Goal: Information Seeking & Learning: Learn about a topic

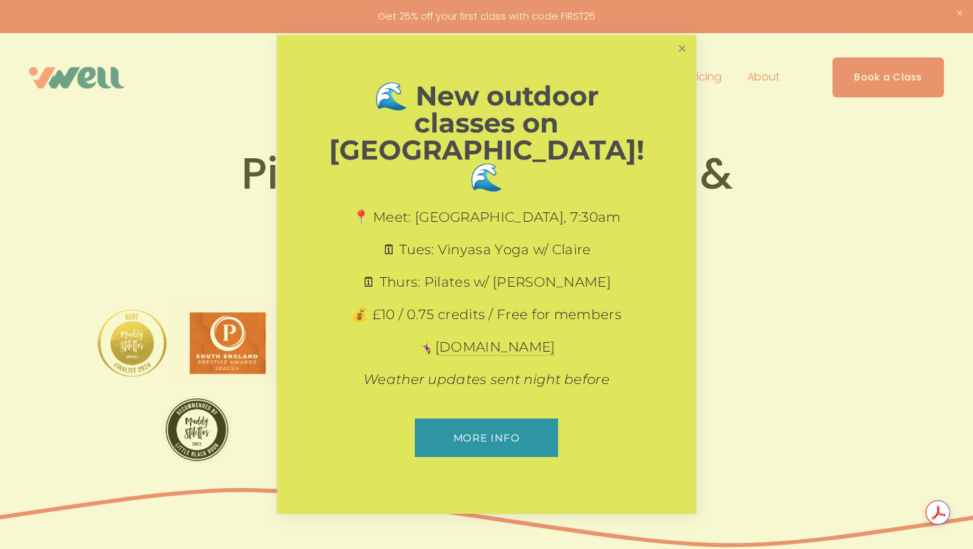
click at [685, 61] on link "Close" at bounding box center [682, 49] width 24 height 24
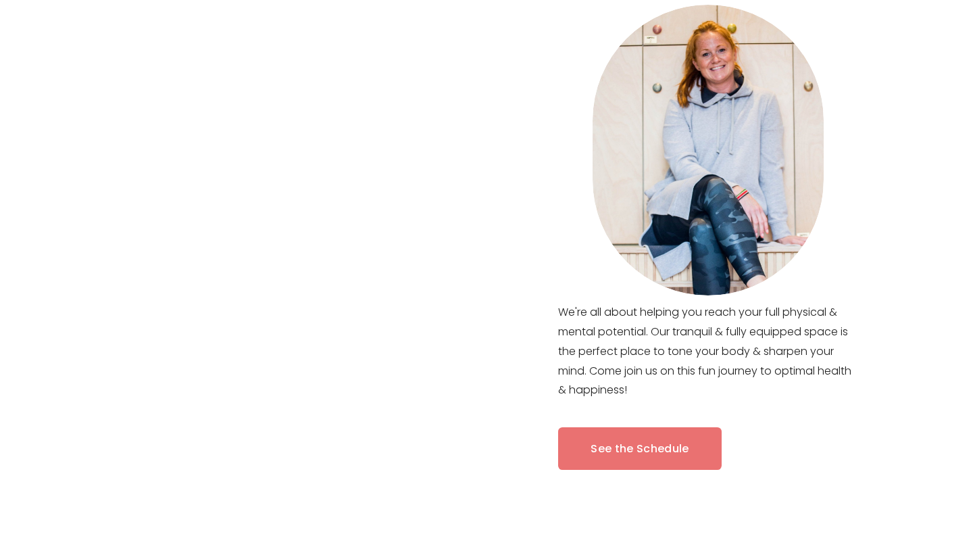
scroll to position [580, 0]
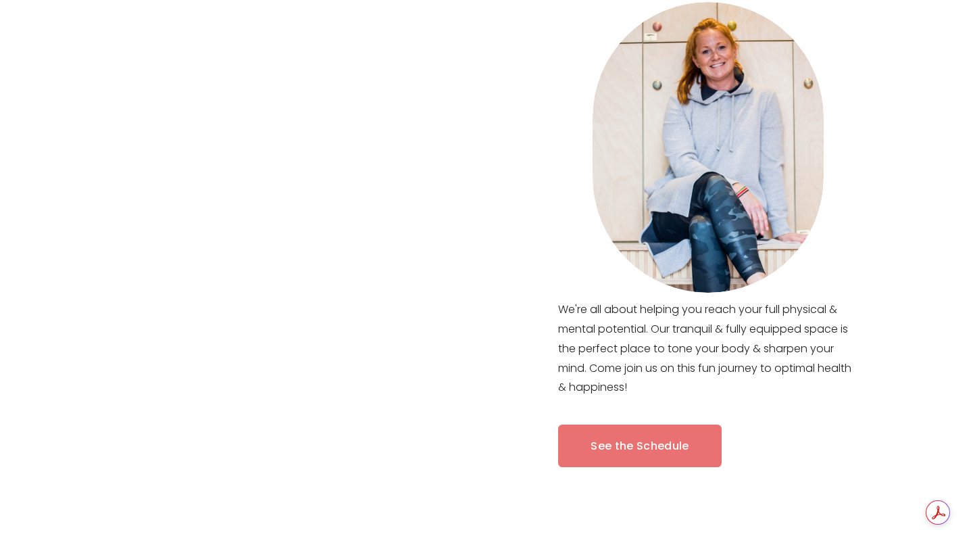
click at [635, 444] on link "See the Schedule" at bounding box center [639, 445] width 163 height 43
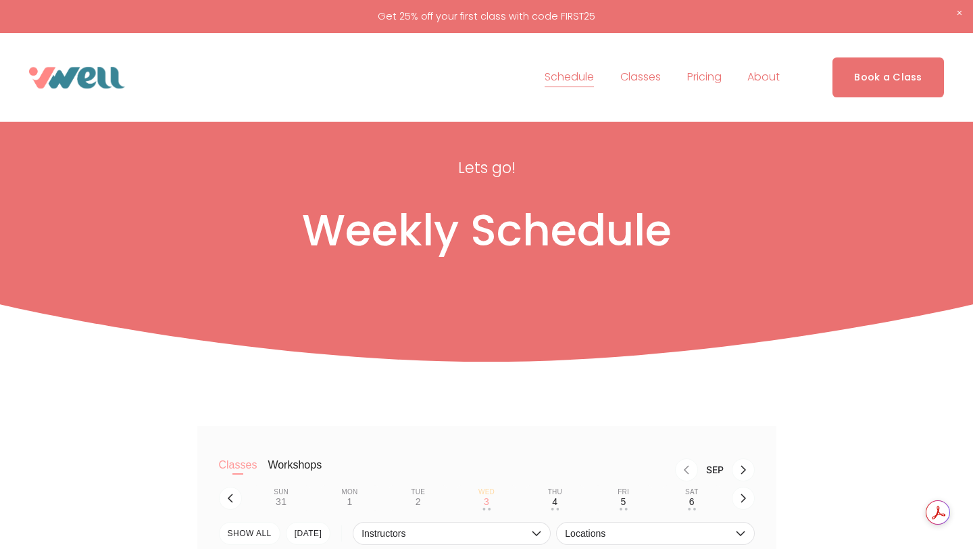
click at [709, 78] on link "Pricing" at bounding box center [704, 78] width 34 height 22
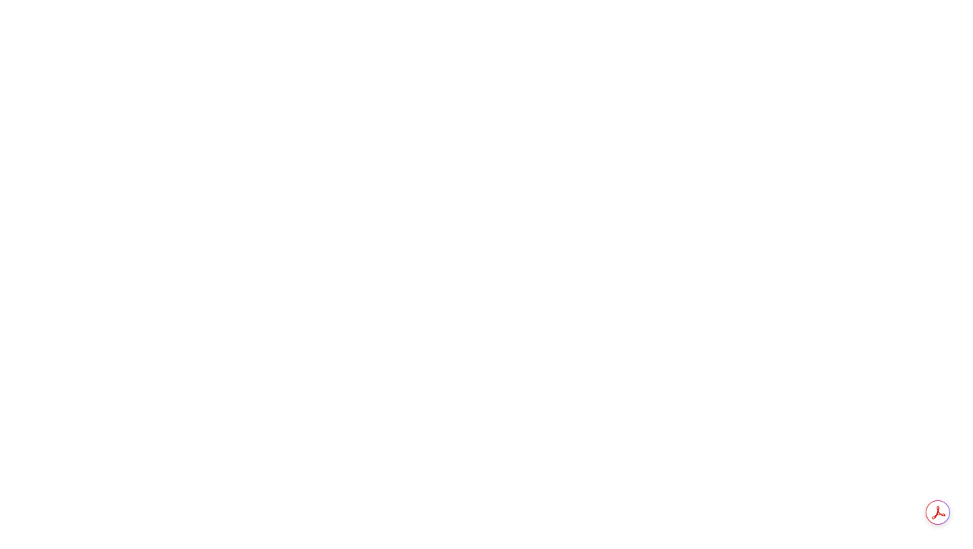
scroll to position [3935, 0]
